Goal: Information Seeking & Learning: Learn about a topic

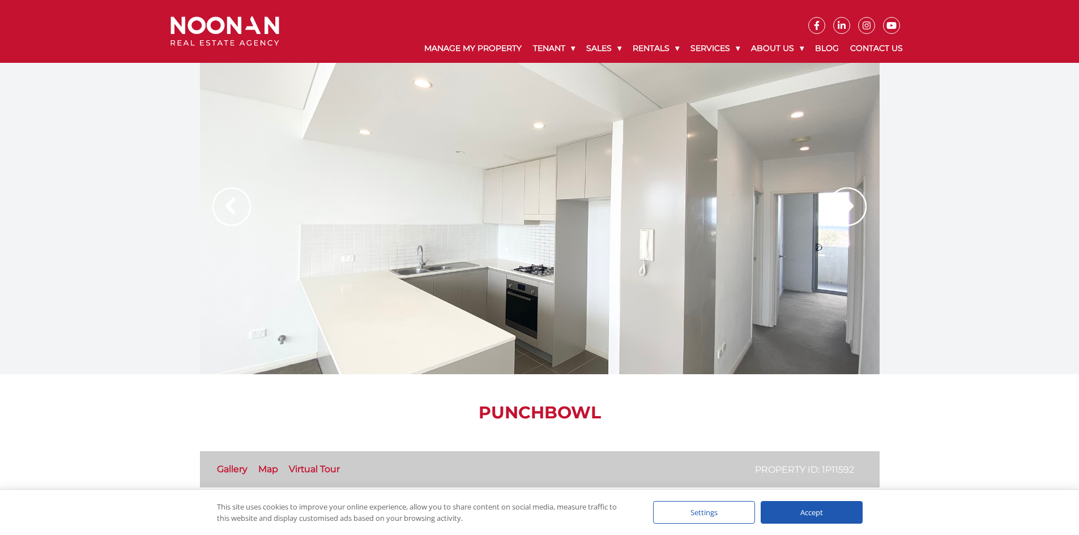
click at [849, 206] on img at bounding box center [847, 206] width 38 height 38
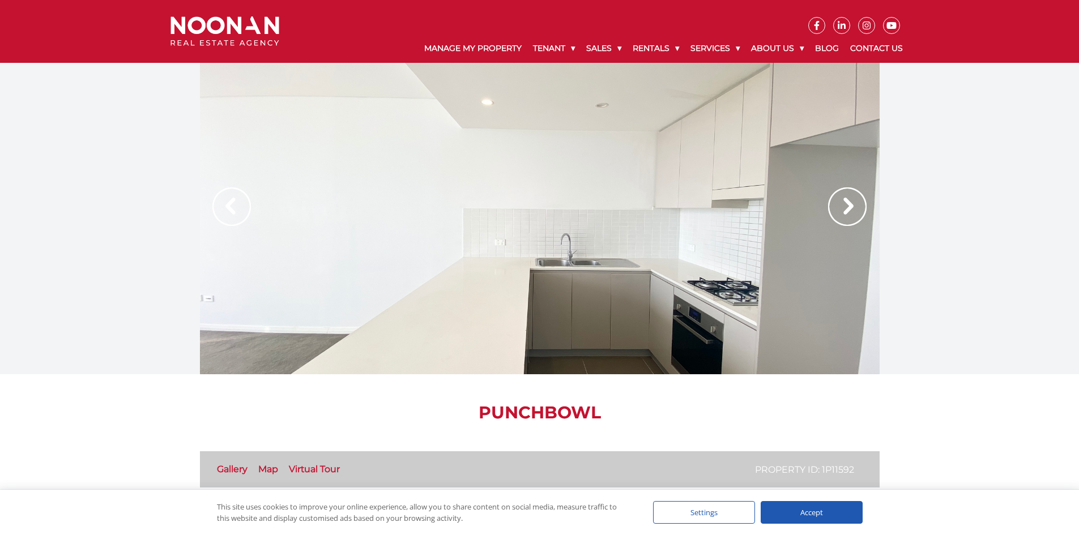
click at [846, 206] on img at bounding box center [847, 206] width 38 height 38
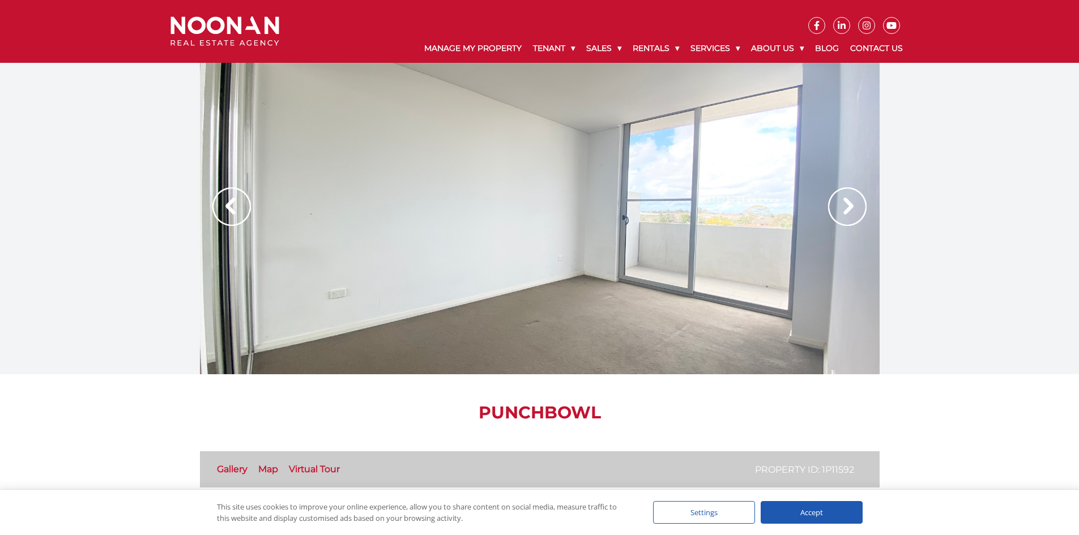
click at [846, 206] on img at bounding box center [847, 206] width 38 height 38
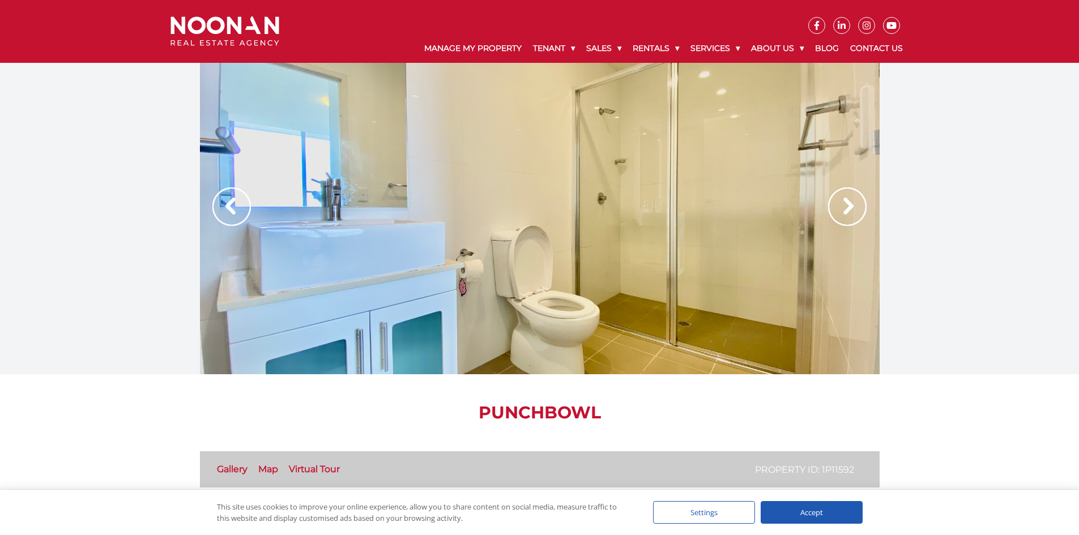
click at [846, 206] on img at bounding box center [847, 206] width 38 height 38
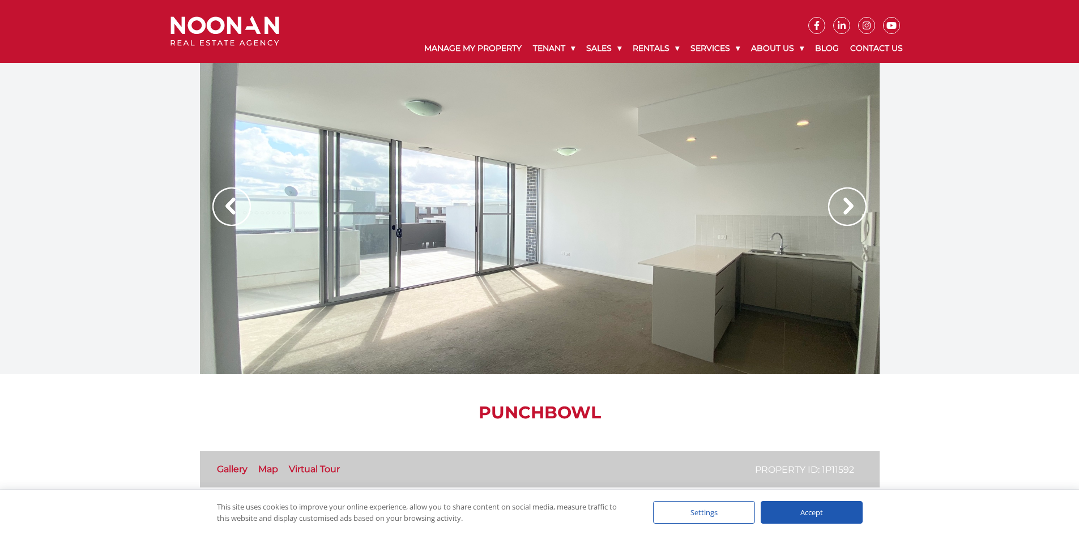
click at [846, 206] on img at bounding box center [847, 206] width 38 height 38
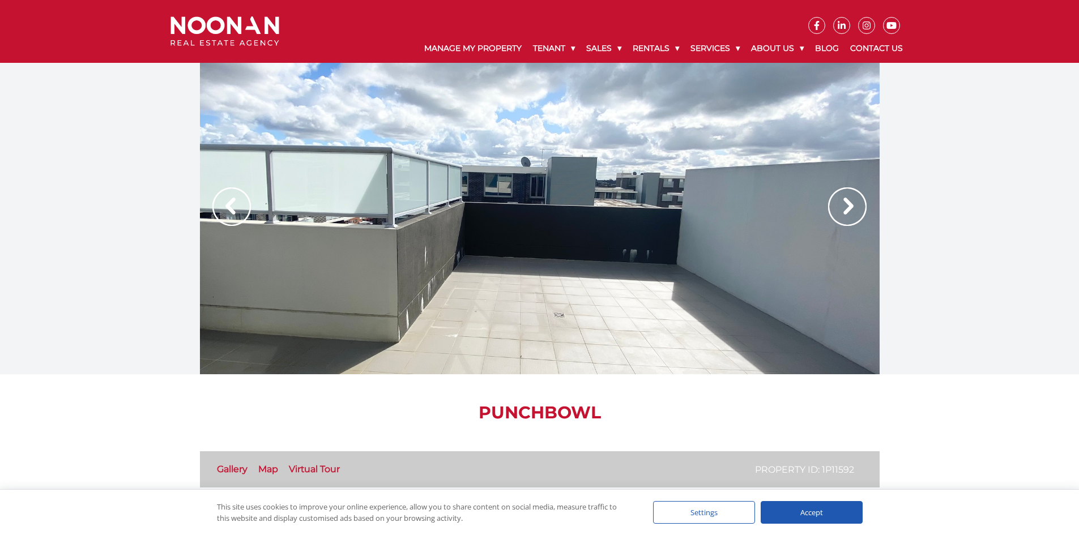
click at [846, 206] on img at bounding box center [847, 206] width 38 height 38
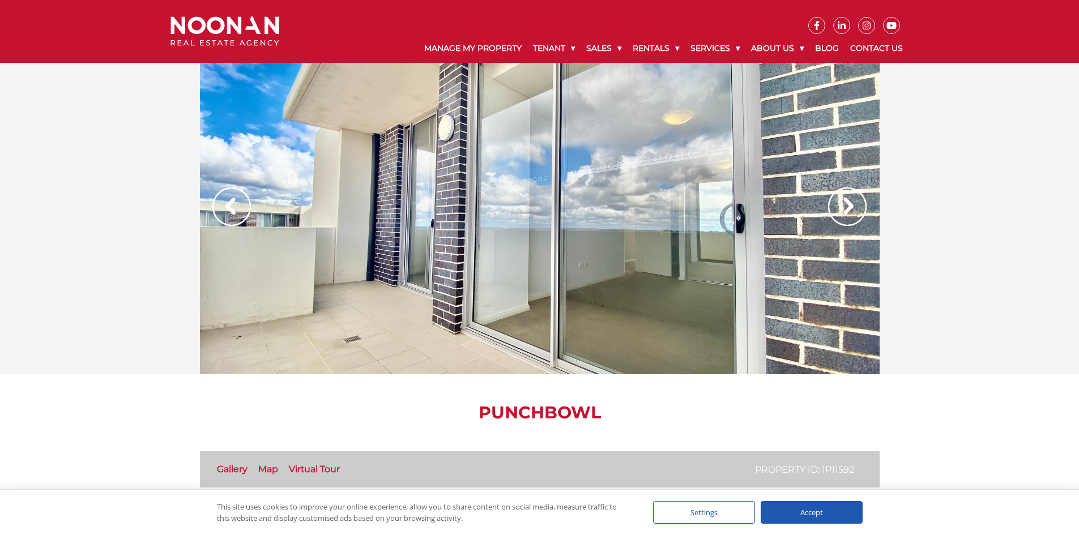
click at [846, 206] on img at bounding box center [847, 206] width 38 height 38
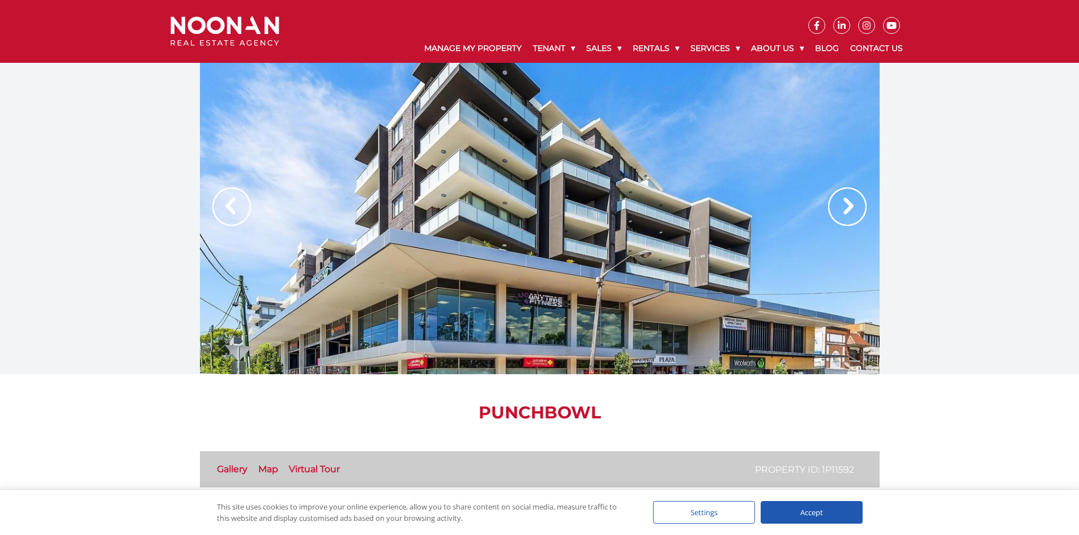
click at [846, 206] on img at bounding box center [847, 206] width 38 height 38
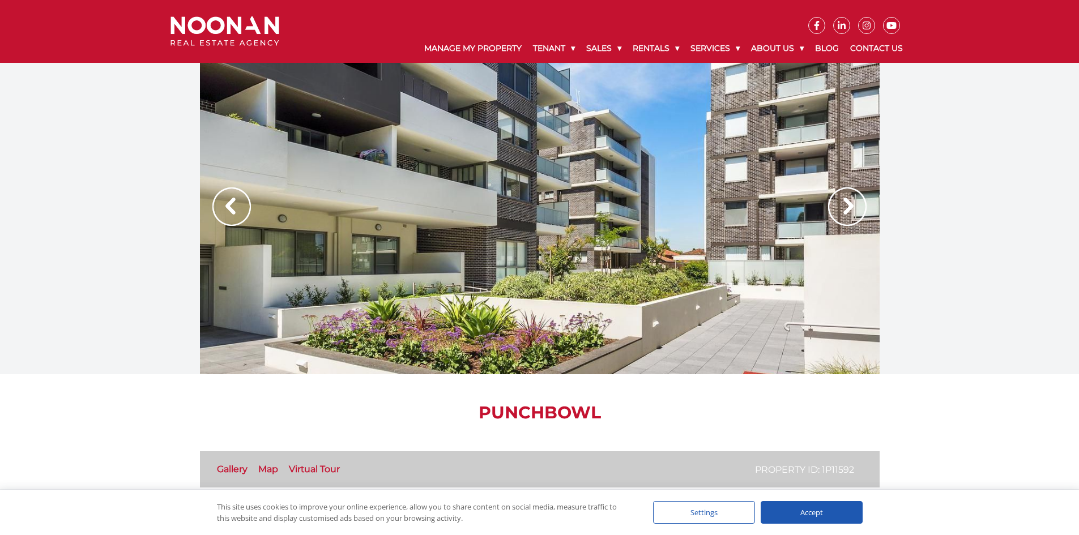
click at [846, 206] on img at bounding box center [847, 206] width 38 height 38
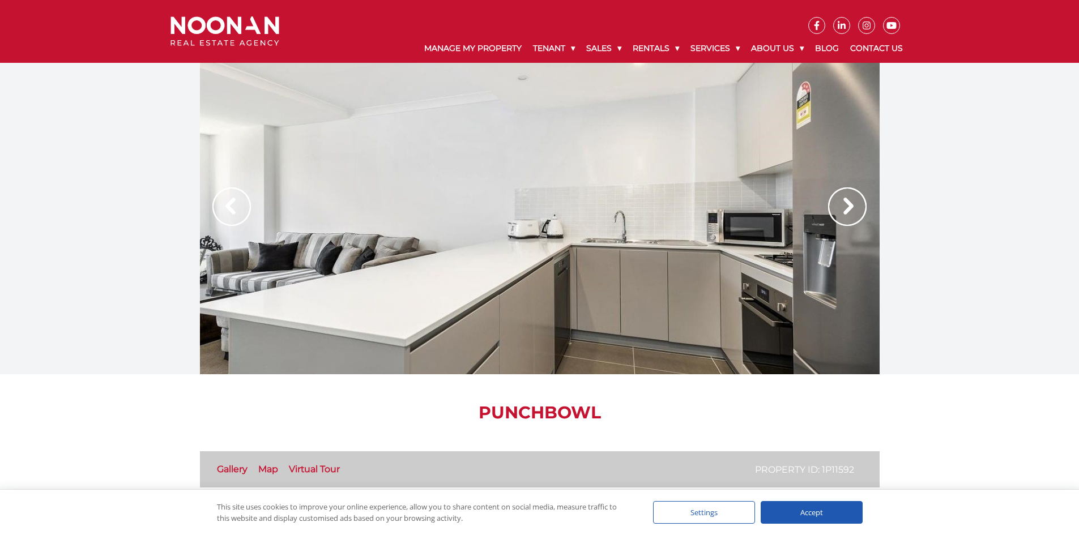
click at [846, 206] on img at bounding box center [847, 206] width 38 height 38
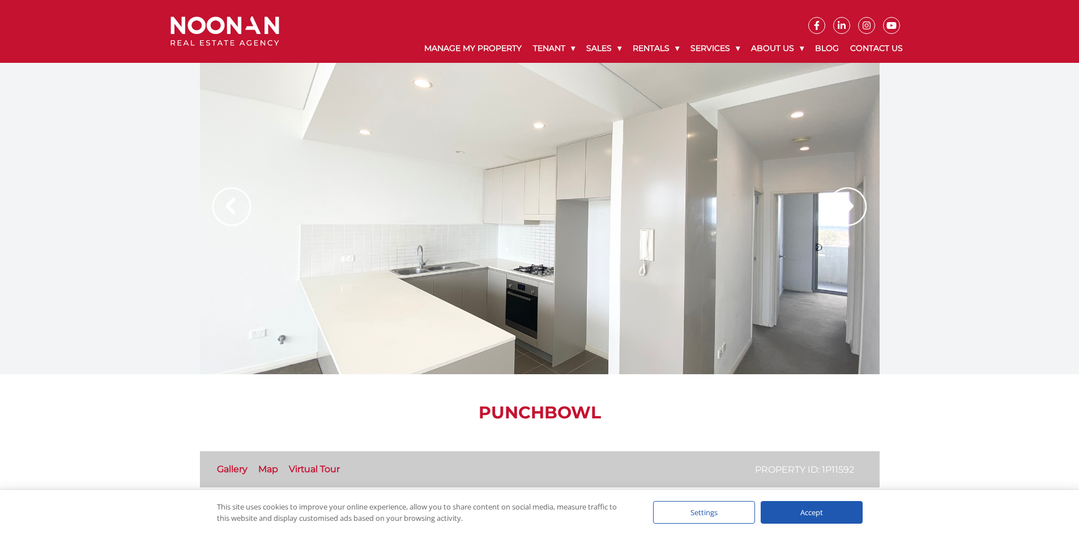
click at [846, 206] on img at bounding box center [847, 206] width 38 height 38
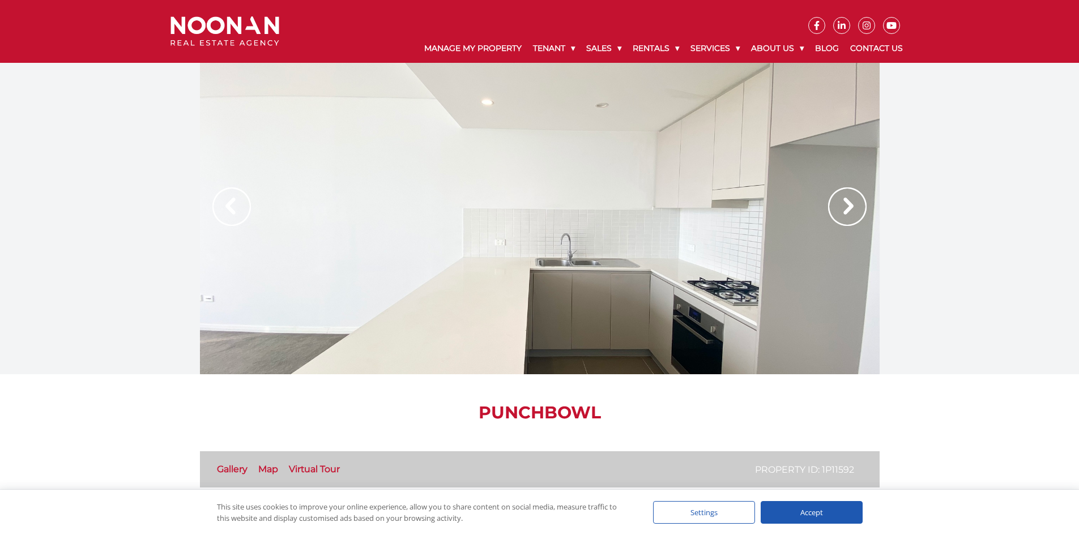
click at [846, 206] on img at bounding box center [847, 206] width 38 height 38
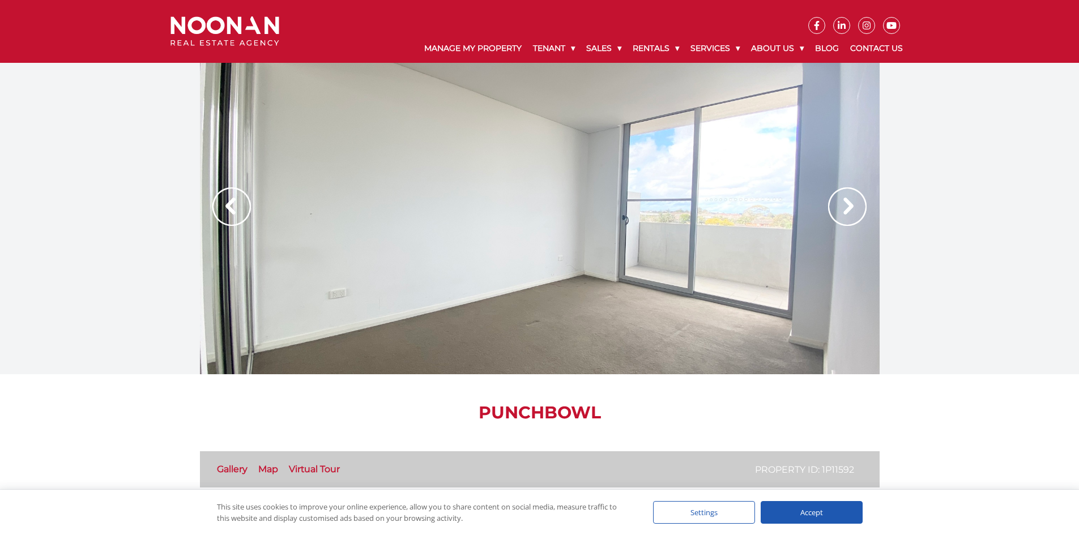
click at [846, 206] on img at bounding box center [847, 206] width 38 height 38
